Goal: Find specific page/section: Find specific page/section

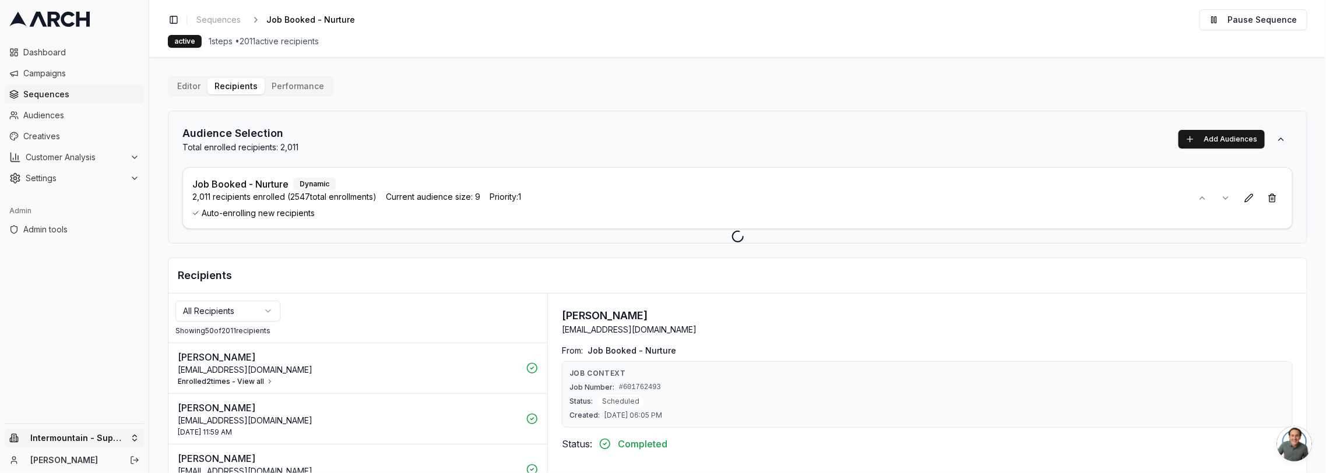
click at [117, 433] on html "Dashboard Campaigns Sequences Audiences Creatives Customer Analysis Settings Ad…" at bounding box center [663, 236] width 1326 height 473
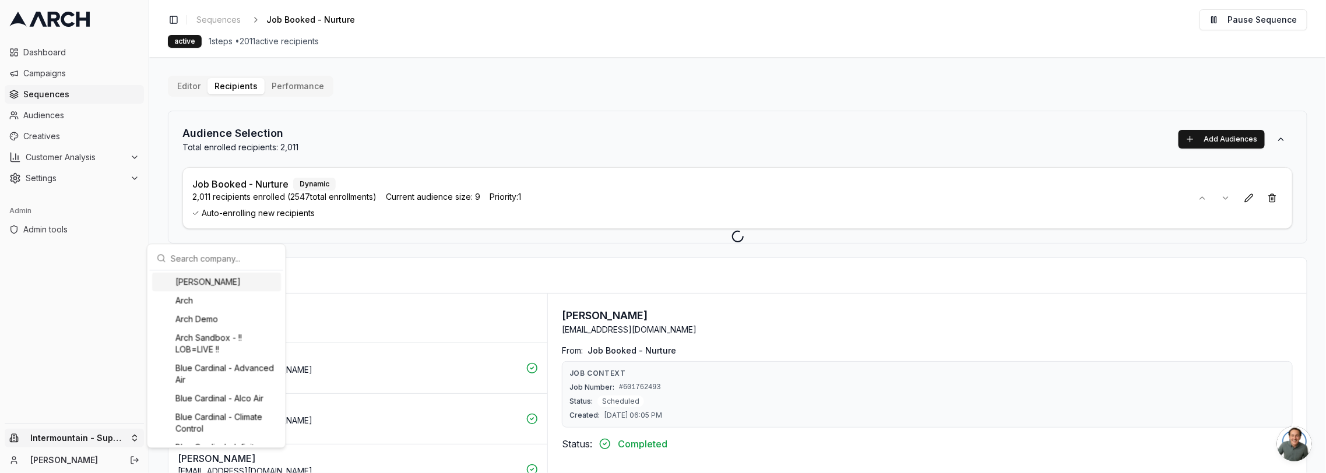
click at [243, 255] on input "text" at bounding box center [224, 258] width 106 height 23
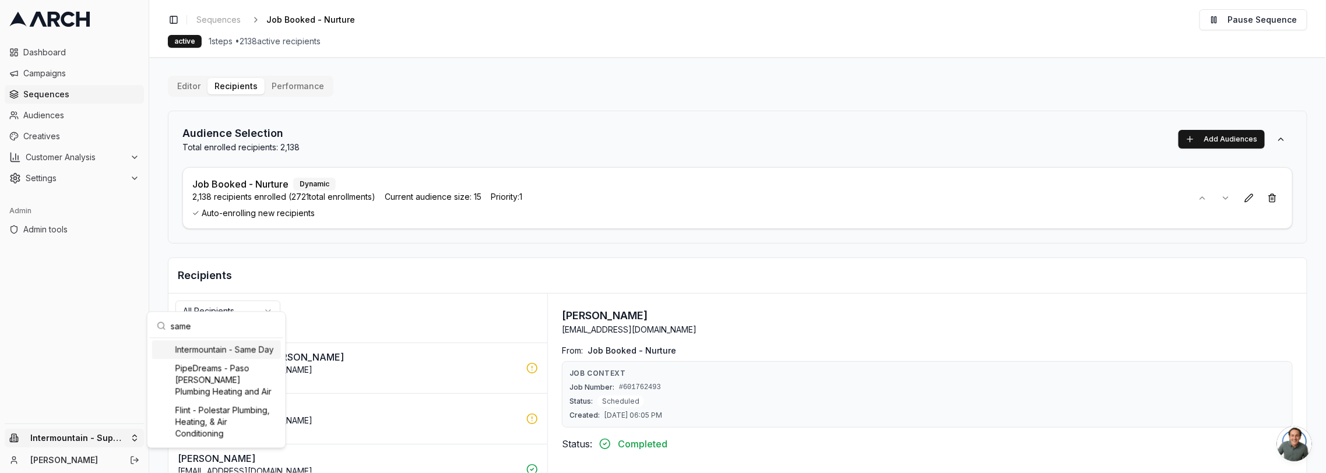
type input "same"
click at [231, 352] on div "Intermountain - Same Day" at bounding box center [216, 349] width 129 height 19
click at [64, 92] on html "Dashboard Campaigns Sequences Audiences Creatives Customer Analysis Settings Ad…" at bounding box center [663, 236] width 1326 height 473
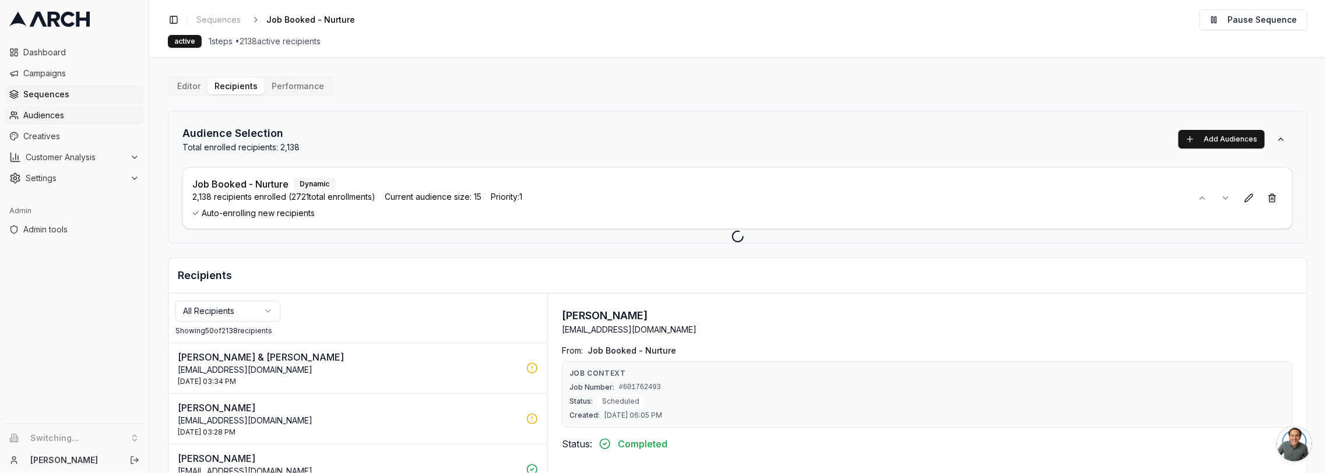
click at [61, 119] on span "Audiences" at bounding box center [81, 116] width 116 height 12
